Goal: Find specific page/section: Find specific page/section

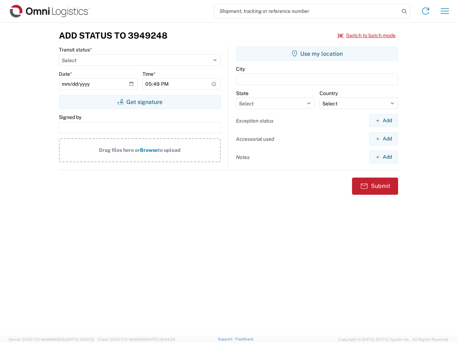
click at [307, 11] on input "search" at bounding box center [306, 11] width 185 height 14
click at [405, 11] on icon at bounding box center [405, 11] width 10 height 10
click at [426, 11] on icon at bounding box center [425, 10] width 11 height 11
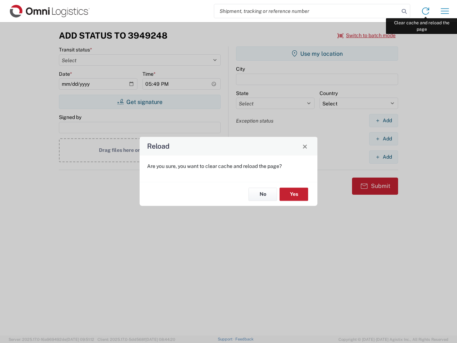
click at [445, 11] on div "Reload Are you sure, you want to clear cache and reload the page? No Yes" at bounding box center [228, 171] width 457 height 343
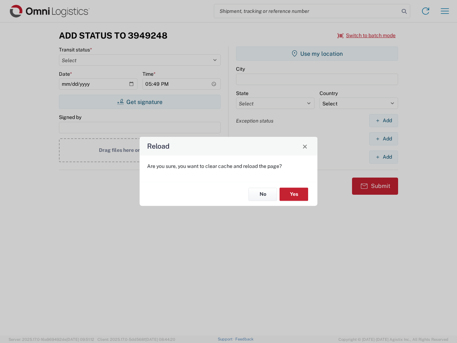
click at [367, 35] on div "Reload Are you sure, you want to clear cache and reload the page? No Yes" at bounding box center [228, 171] width 457 height 343
click at [140, 102] on div "Reload Are you sure, you want to clear cache and reload the page? No Yes" at bounding box center [228, 171] width 457 height 343
click at [317, 54] on div "Reload Are you sure, you want to clear cache and reload the page? No Yes" at bounding box center [228, 171] width 457 height 343
click at [384, 120] on div "Reload Are you sure, you want to clear cache and reload the page? No Yes" at bounding box center [228, 171] width 457 height 343
click at [384, 139] on div "Reload Are you sure, you want to clear cache and reload the page? No Yes" at bounding box center [228, 171] width 457 height 343
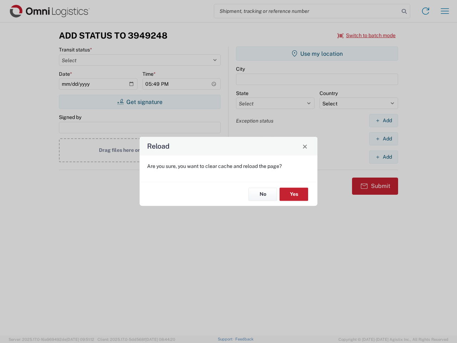
click at [384, 157] on div "Reload Are you sure, you want to clear cache and reload the page? No Yes" at bounding box center [228, 171] width 457 height 343
